Goal: Transaction & Acquisition: Purchase product/service

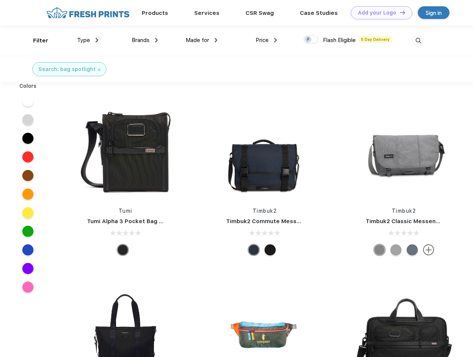
click at [379, 13] on link "Add your Logo Design Tool" at bounding box center [381, 12] width 61 height 13
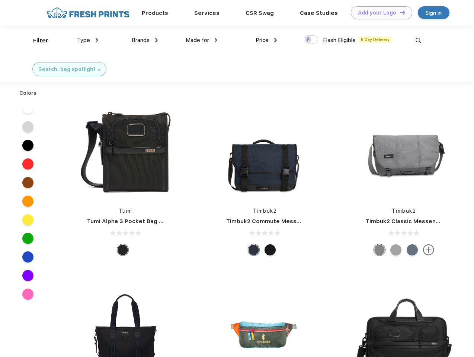
click at [0, 0] on div "Design Tool" at bounding box center [0, 0] width 0 height 0
click at [400, 12] on link "Add your Logo Design Tool" at bounding box center [381, 12] width 61 height 13
click at [36, 41] on div "Filter" at bounding box center [40, 40] width 15 height 9
click at [88, 40] on span "Type" at bounding box center [83, 40] width 13 height 7
click at [145, 40] on span "Brands" at bounding box center [141, 40] width 18 height 7
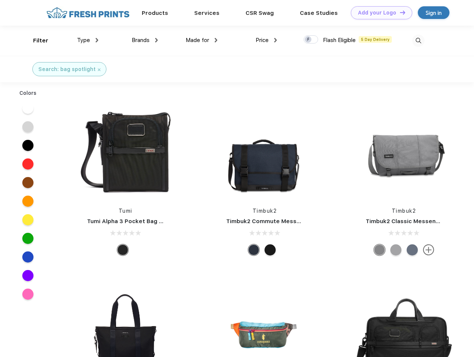
click at [202, 40] on span "Made for" at bounding box center [197, 40] width 23 height 7
click at [267, 40] on span "Price" at bounding box center [262, 40] width 13 height 7
click at [311, 40] on div at bounding box center [311, 39] width 15 height 8
click at [309, 40] on input "checkbox" at bounding box center [306, 37] width 5 height 5
click at [418, 41] on img at bounding box center [419, 41] width 12 height 12
